Goal: Information Seeking & Learning: Learn about a topic

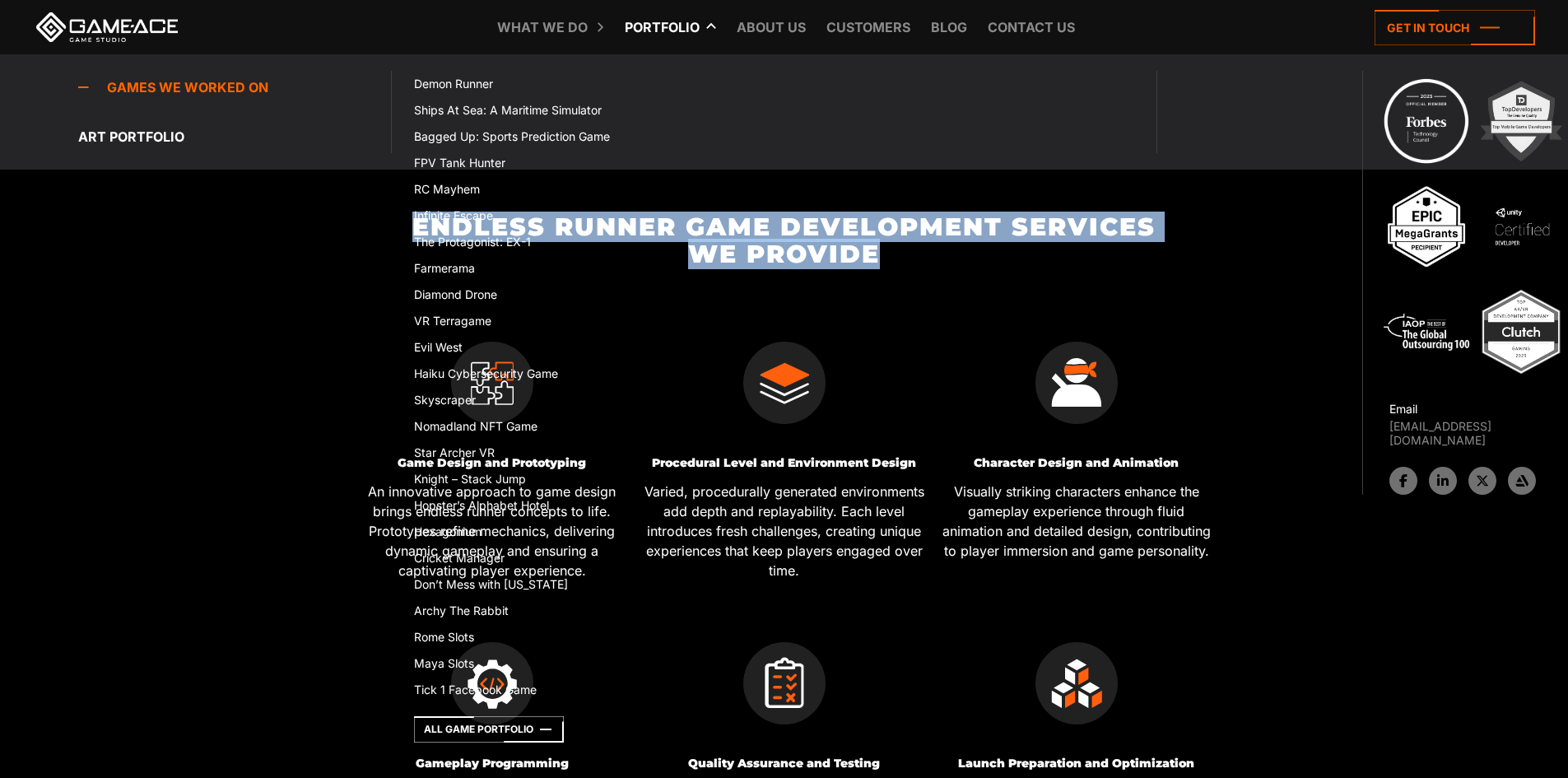
scroll to position [365, 0]
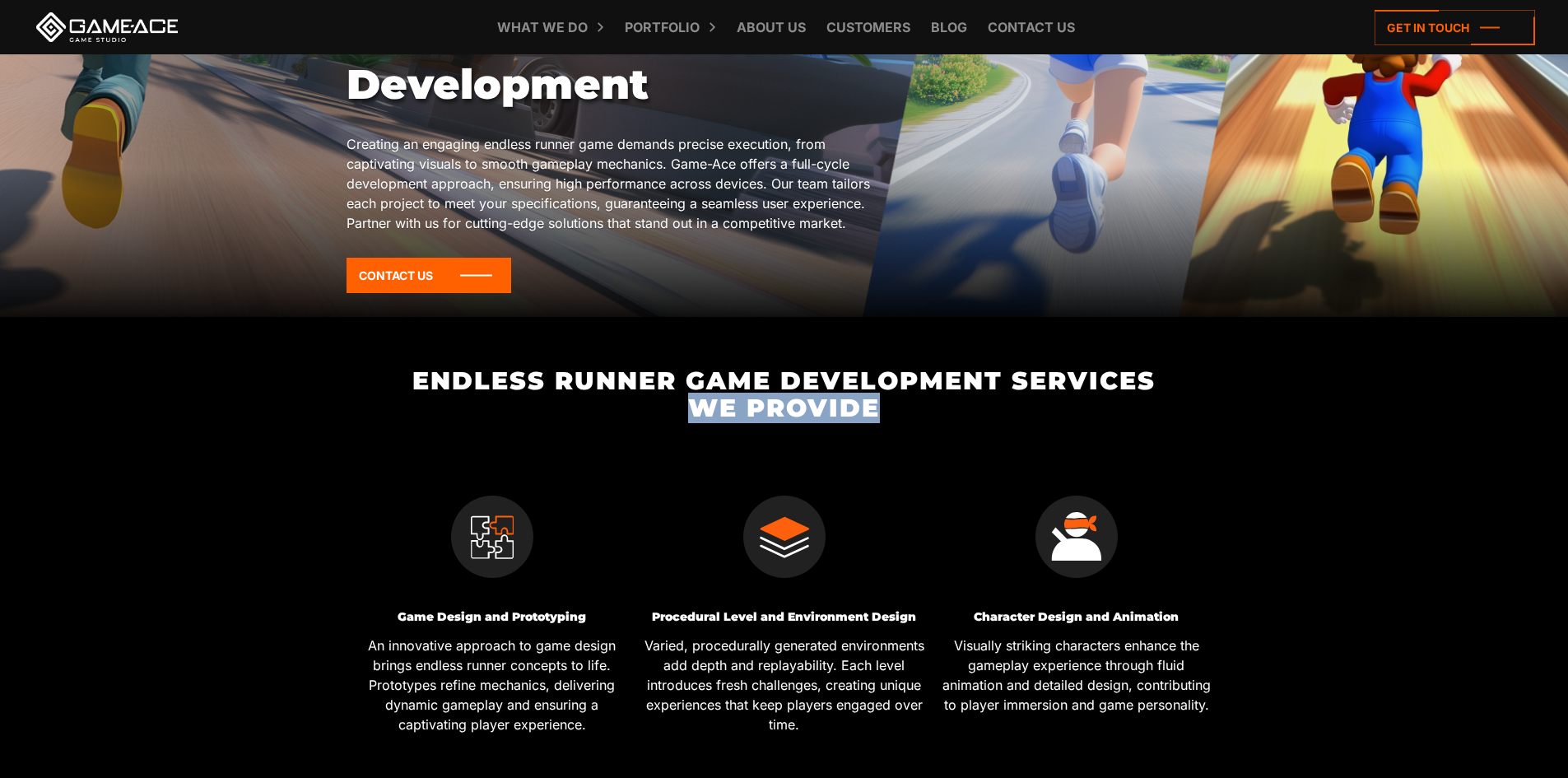
drag, startPoint x: 0, startPoint y: 0, endPoint x: 636, endPoint y: 418, distance: 761.1
click at [636, 418] on div "Endless Runner Game Development Services We Provide Game Design and Prototyping…" at bounding box center [784, 712] width 877 height 689
click at [636, 418] on h2 "Endless Runner Game Development Services We Provide" at bounding box center [784, 395] width 877 height 54
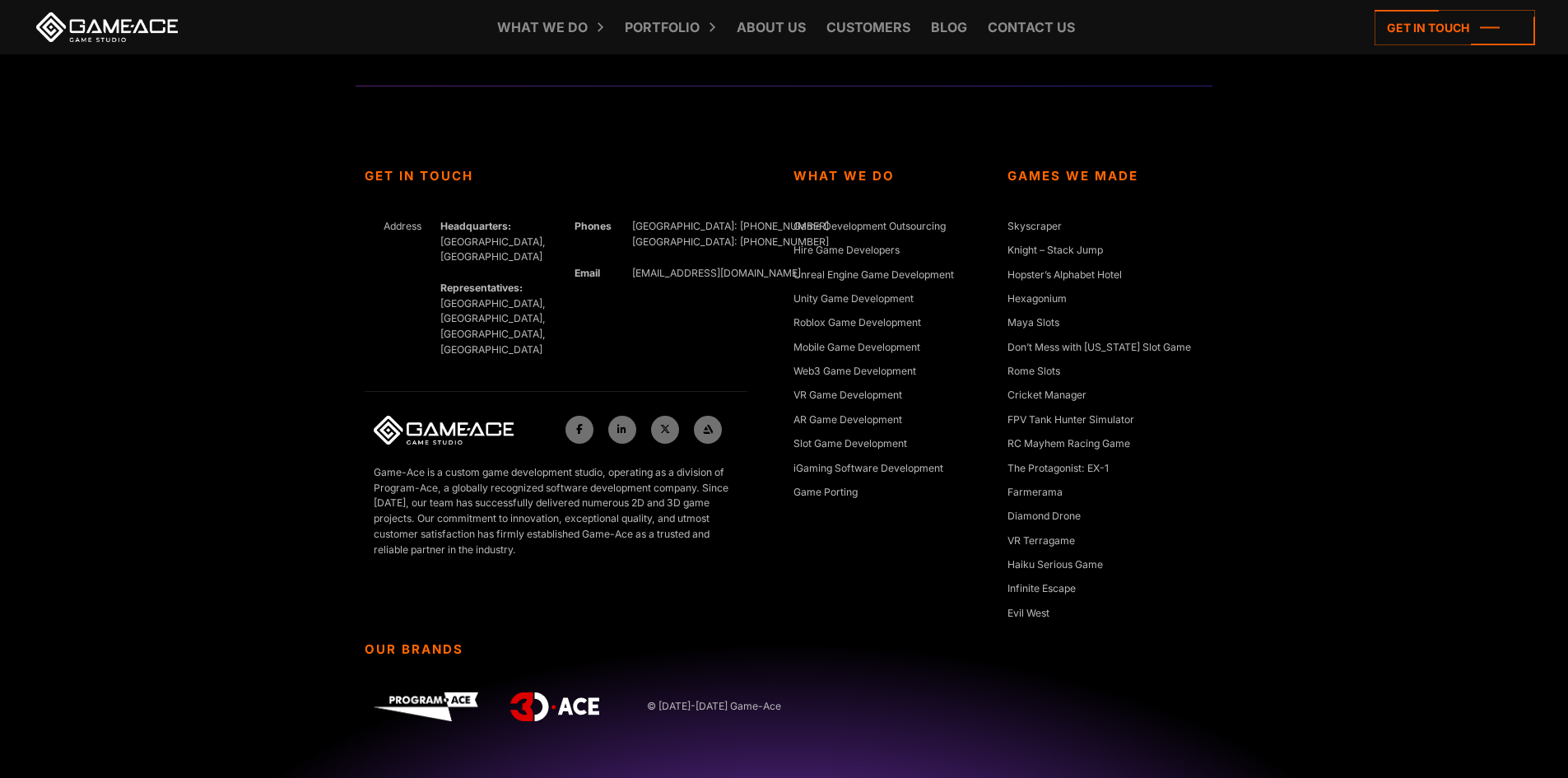
scroll to position [5829, 0]
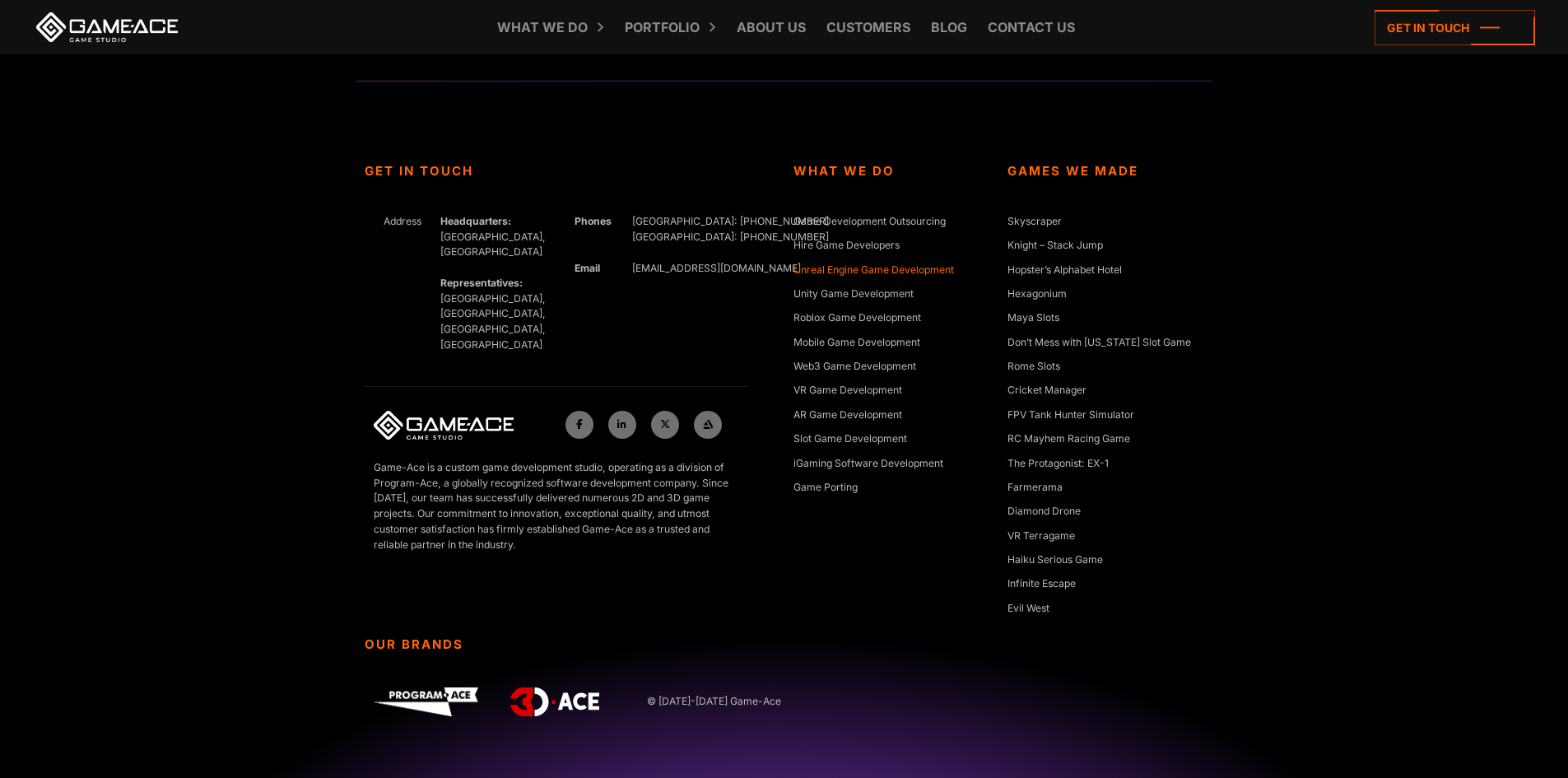
click at [862, 272] on link "Unreal Engine Game Development" at bounding box center [874, 271] width 161 height 16
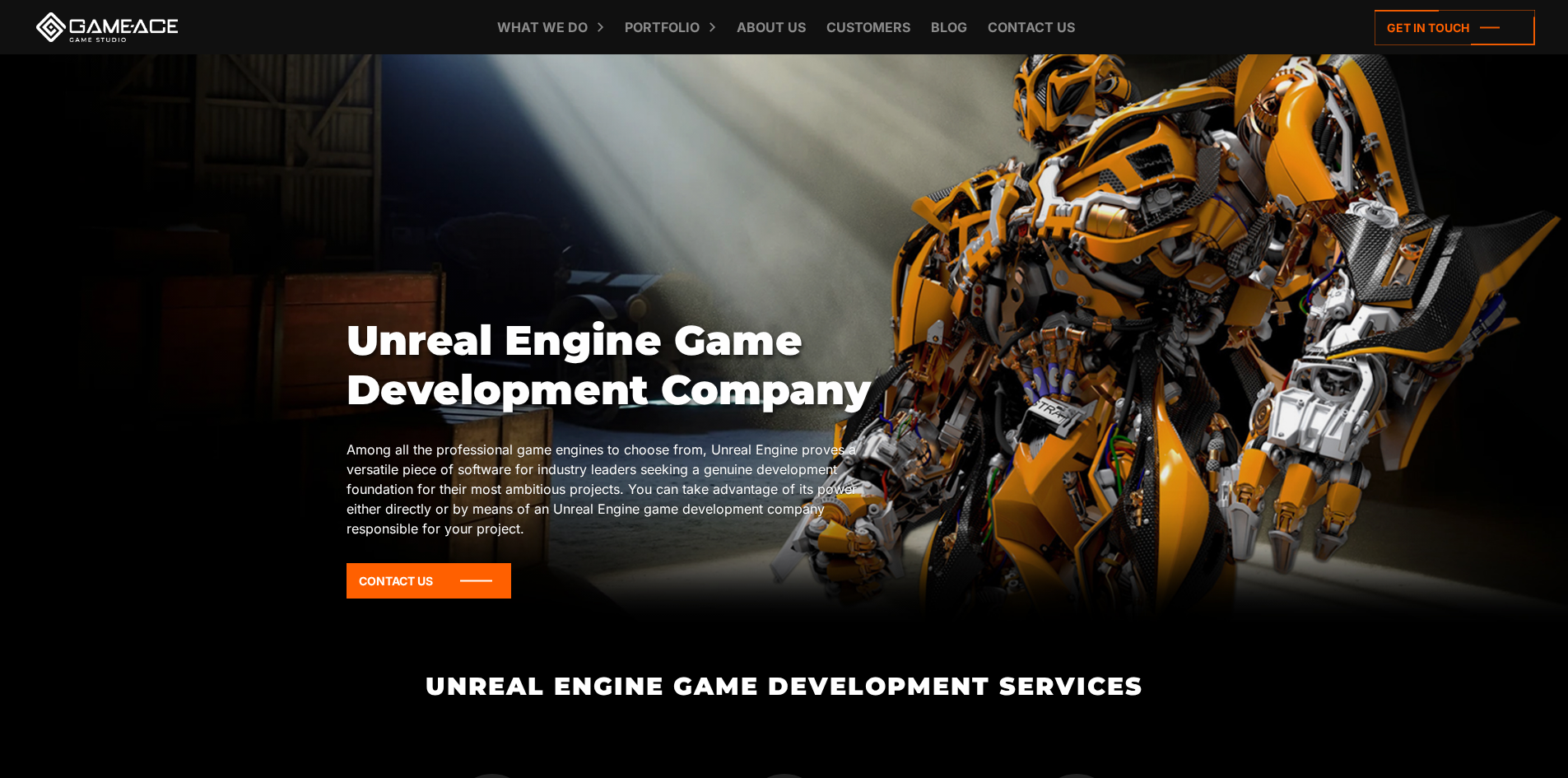
scroll to position [62, 0]
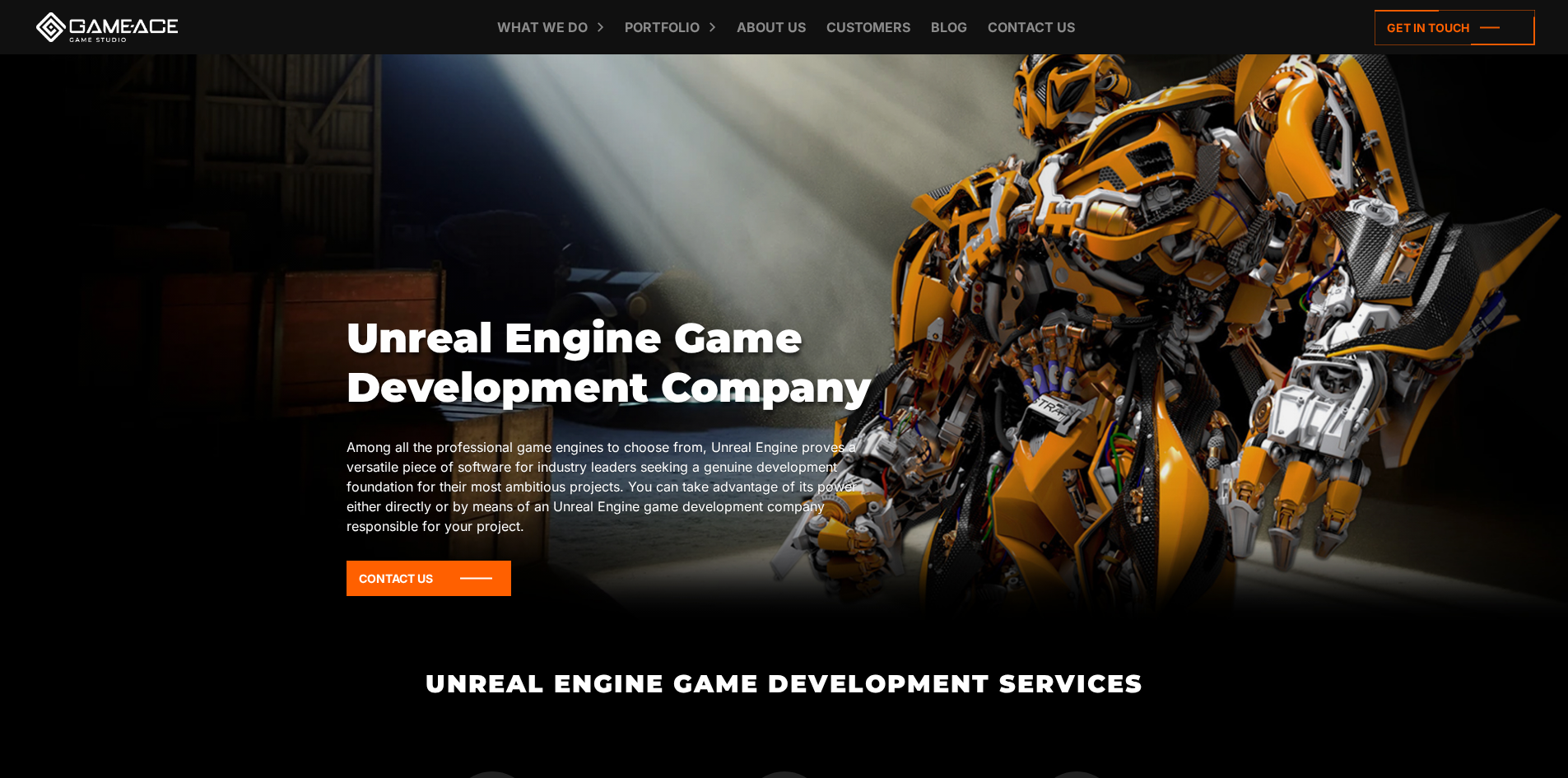
click at [921, 324] on div "Unreal Engine Game Development Company Among all the professional game engines …" at bounding box center [784, 461] width 876 height 295
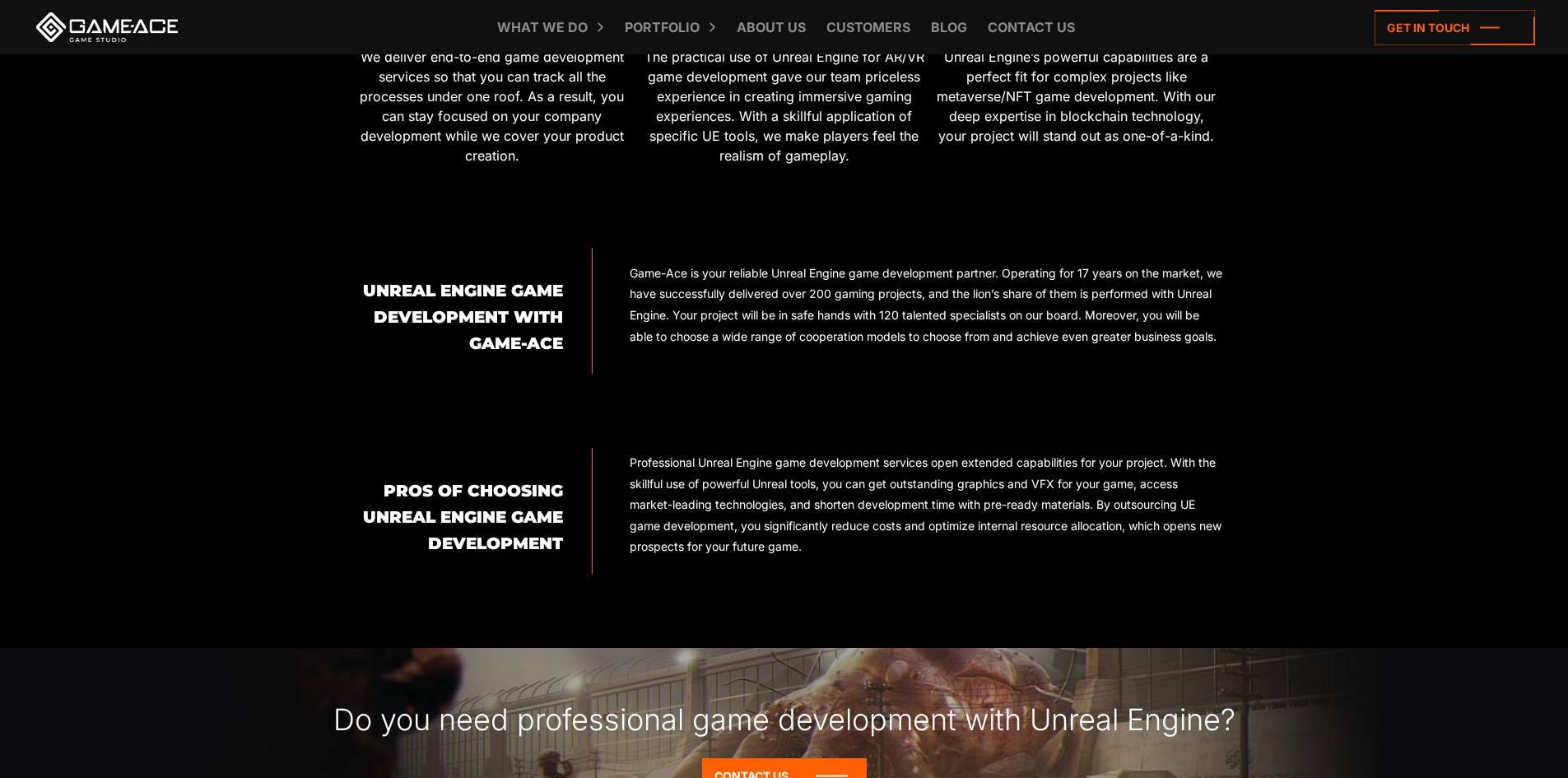
scroll to position [927, 0]
